Goal: Task Accomplishment & Management: Manage account settings

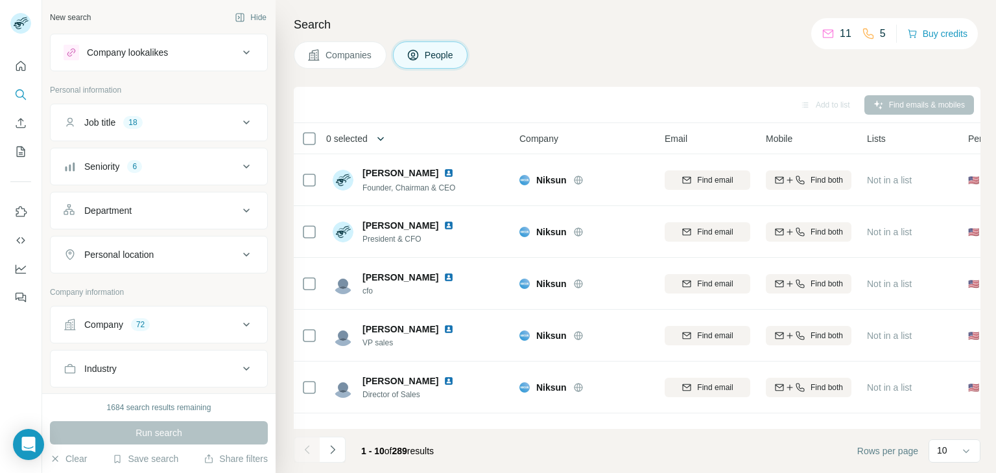
click at [379, 142] on icon "button" at bounding box center [380, 138] width 13 height 13
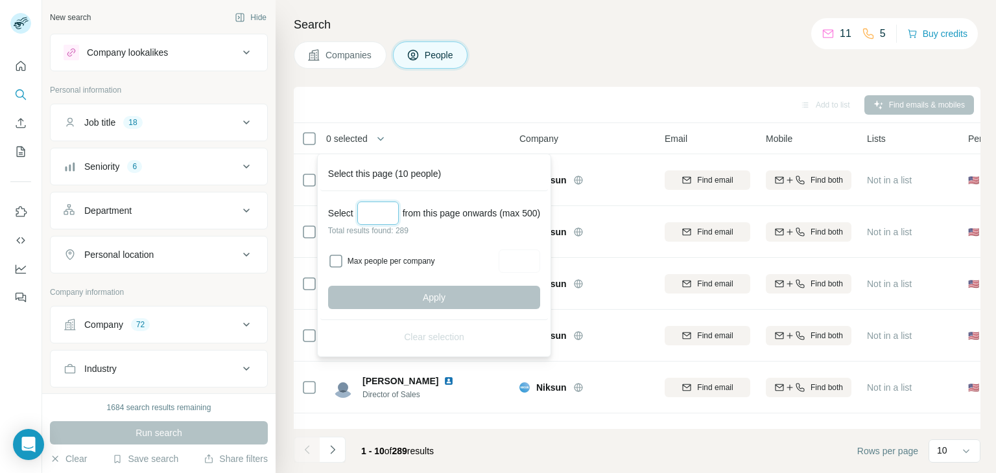
click at [377, 208] on input "Select a number (up to 500)" at bounding box center [377, 213] width 41 height 23
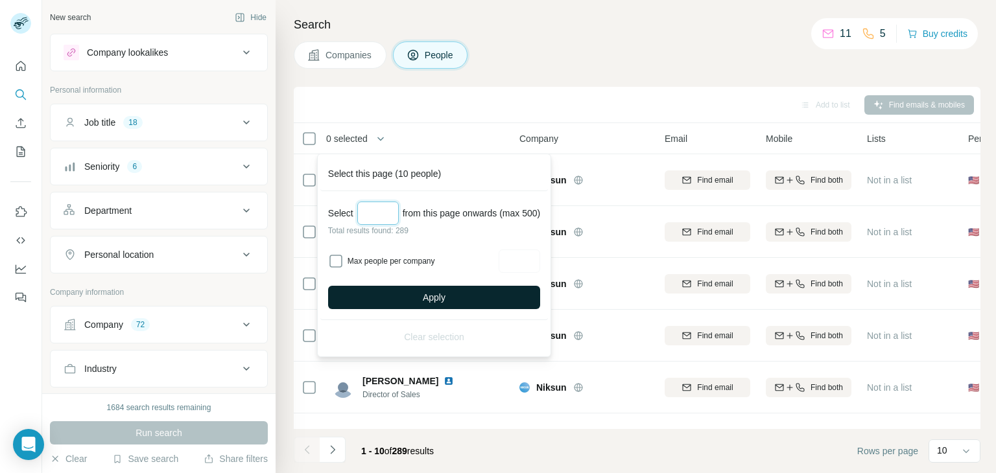
type input "***"
click at [399, 294] on button "Apply" at bounding box center [434, 297] width 212 height 23
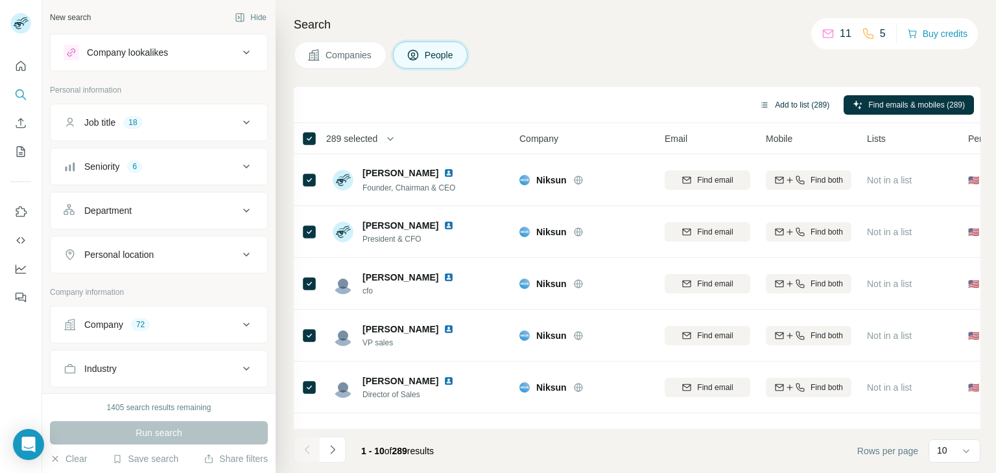
click at [779, 108] on button "Add to list (289)" at bounding box center [794, 104] width 88 height 19
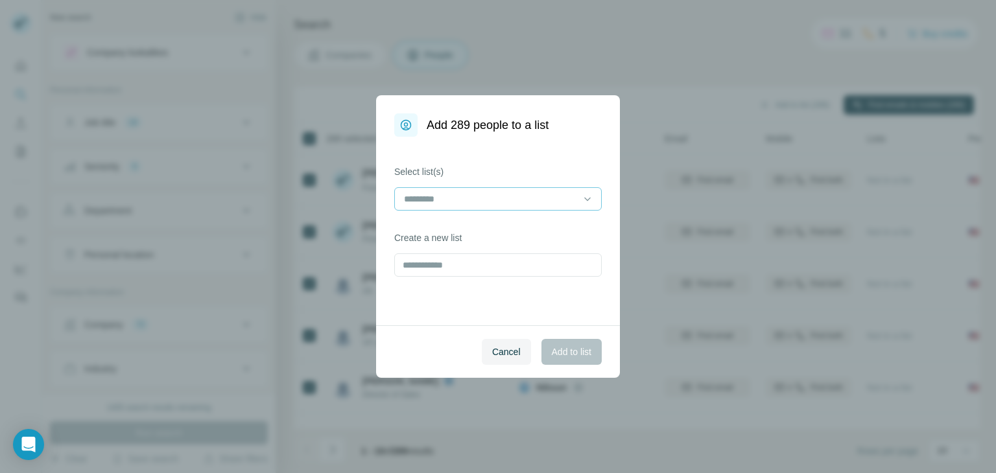
click at [480, 193] on input at bounding box center [490, 199] width 175 height 14
click at [430, 266] on input "text" at bounding box center [497, 264] width 207 height 23
type input "****"
click at [568, 342] on button "Add to list" at bounding box center [571, 352] width 60 height 26
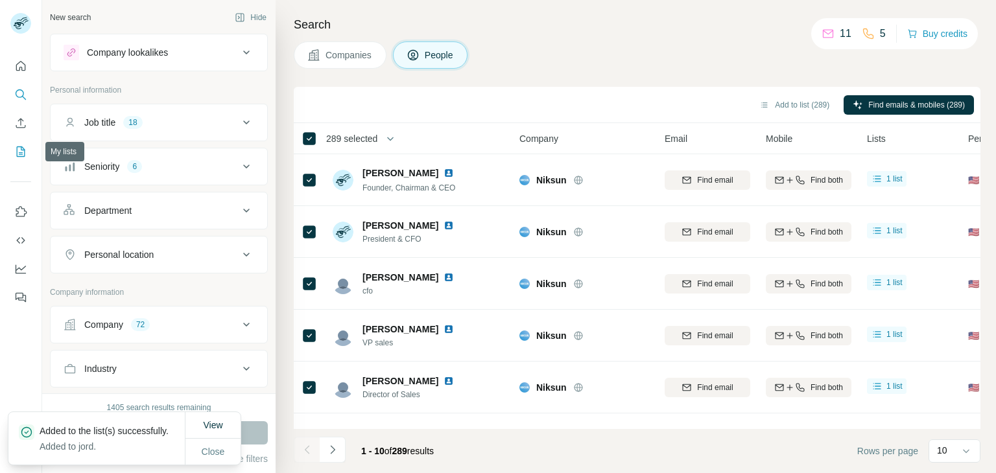
click at [19, 154] on icon "My lists" at bounding box center [20, 151] width 13 height 13
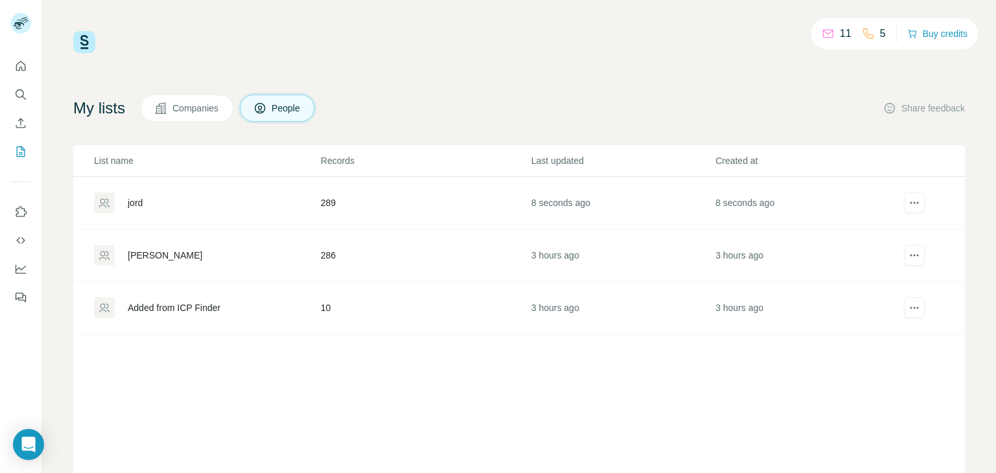
click at [135, 196] on div "jord" at bounding box center [135, 202] width 15 height 13
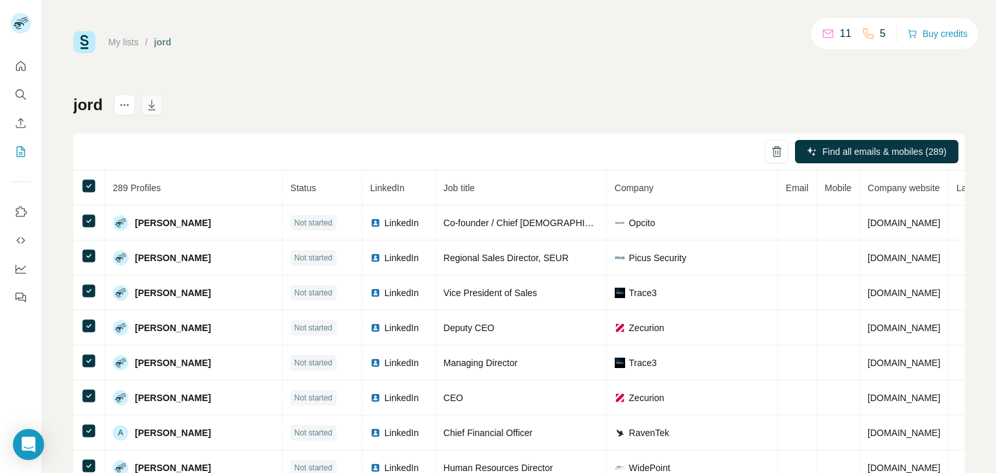
click at [153, 110] on icon "button" at bounding box center [151, 105] width 7 height 10
click at [21, 146] on icon "My lists" at bounding box center [20, 151] width 13 height 13
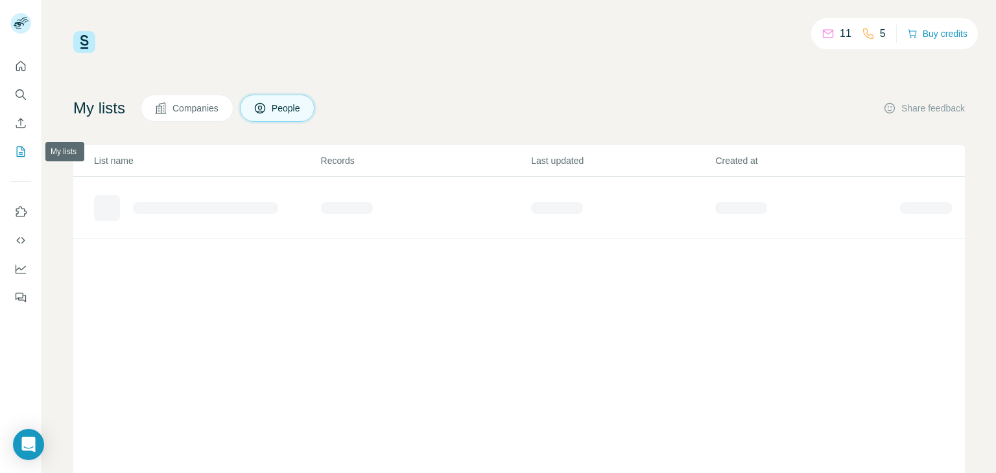
click at [21, 148] on icon "My lists" at bounding box center [20, 151] width 13 height 13
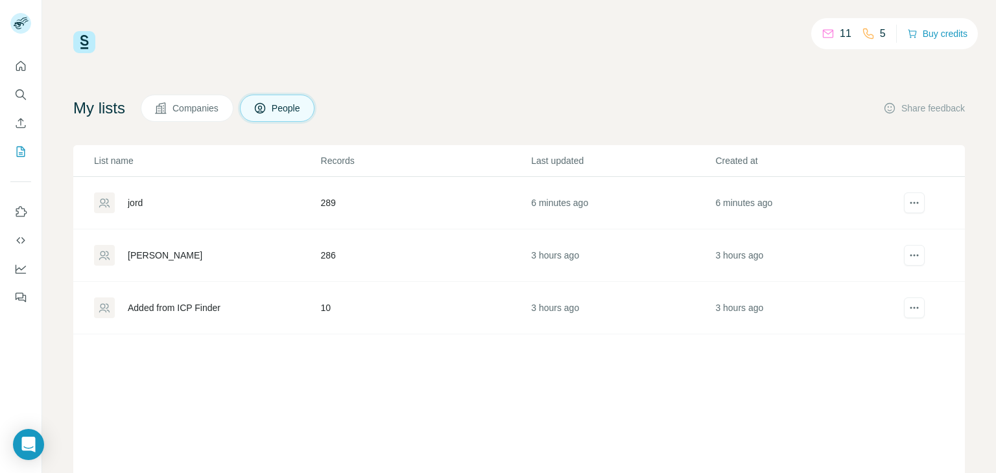
click at [194, 111] on span "Companies" at bounding box center [195, 108] width 47 height 13
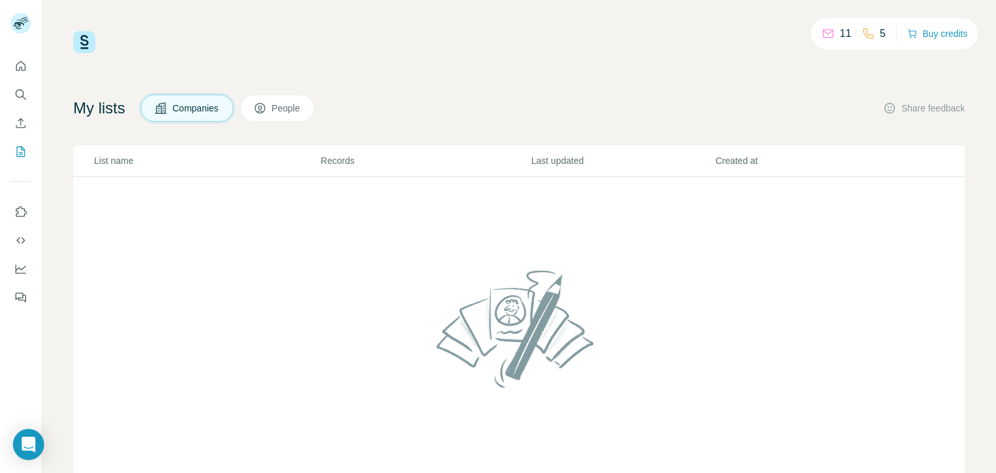
click at [294, 110] on span "People" at bounding box center [287, 108] width 30 height 13
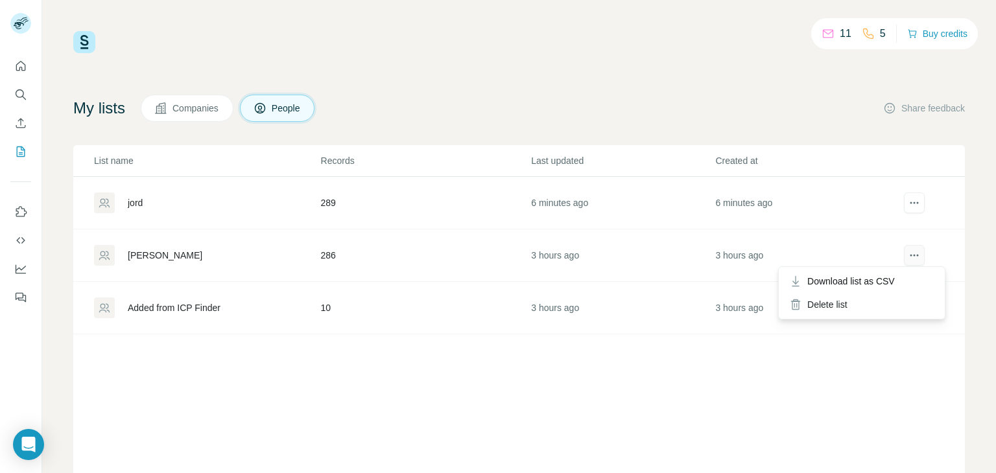
click at [907, 257] on icon "actions" at bounding box center [913, 255] width 13 height 13
click at [826, 307] on div "Delete list" at bounding box center [861, 304] width 161 height 23
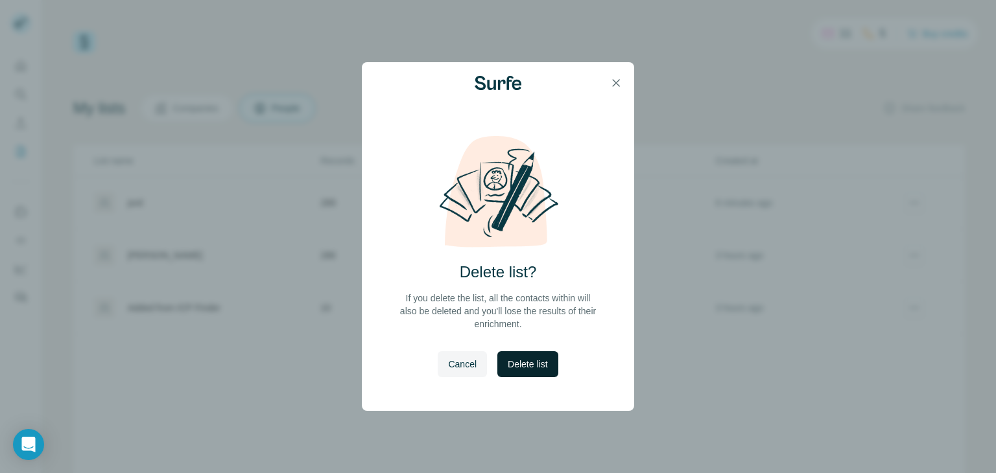
click at [532, 364] on span "Delete list" at bounding box center [528, 364] width 40 height 13
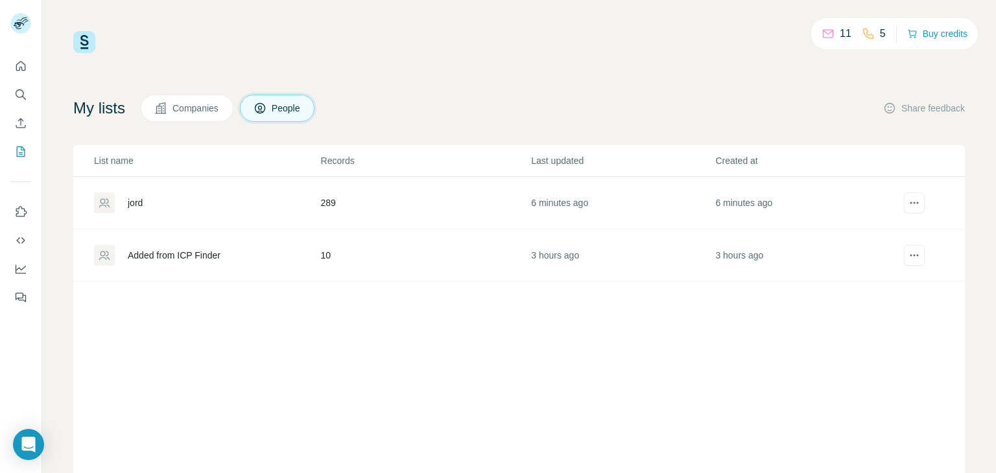
click at [133, 200] on div "jord" at bounding box center [135, 202] width 15 height 13
